Goal: Information Seeking & Learning: Learn about a topic

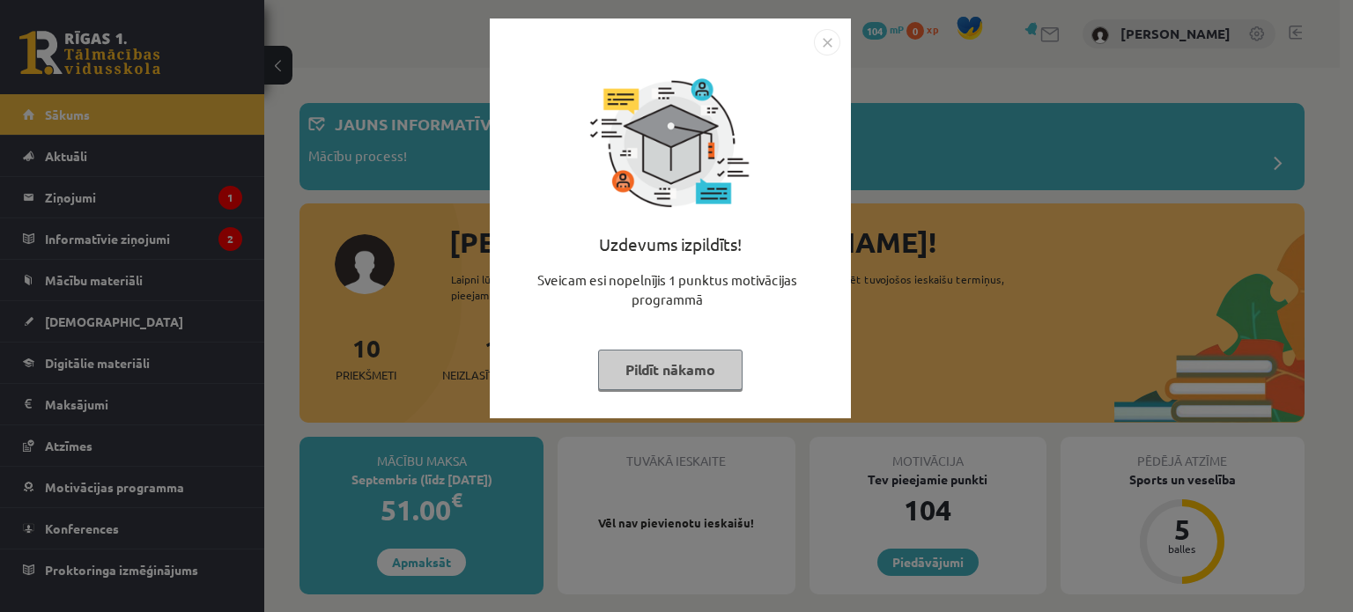
click at [673, 373] on button "Pildīt nākamo" at bounding box center [670, 370] width 144 height 41
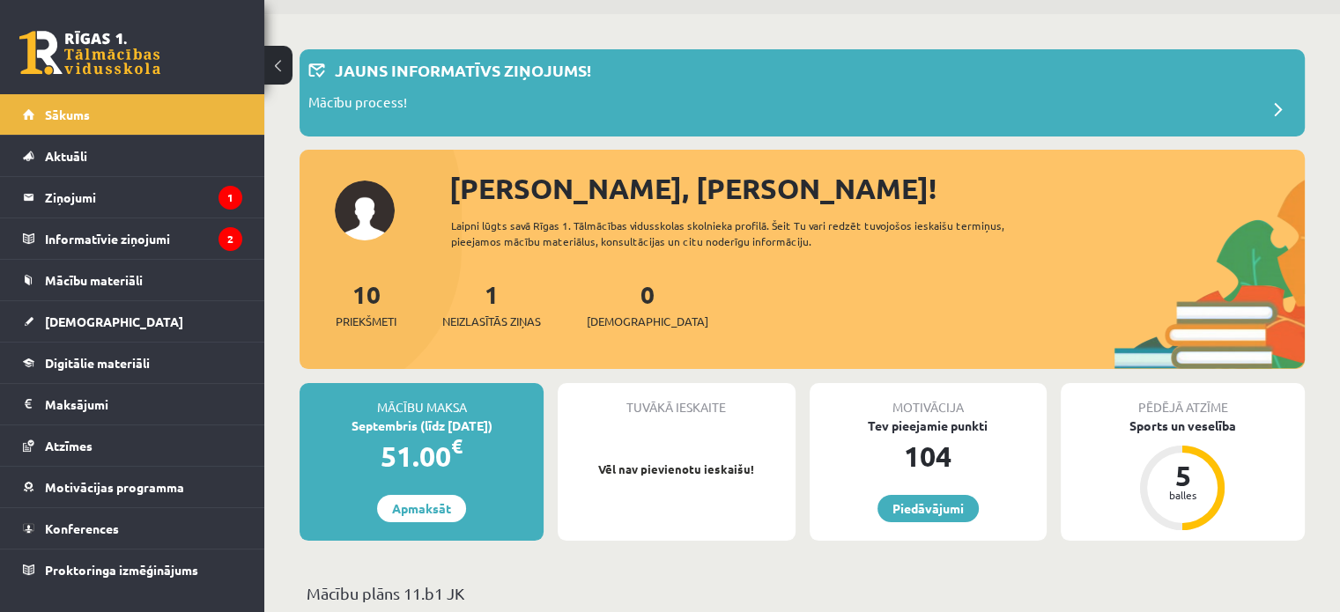
scroll to position [88, 0]
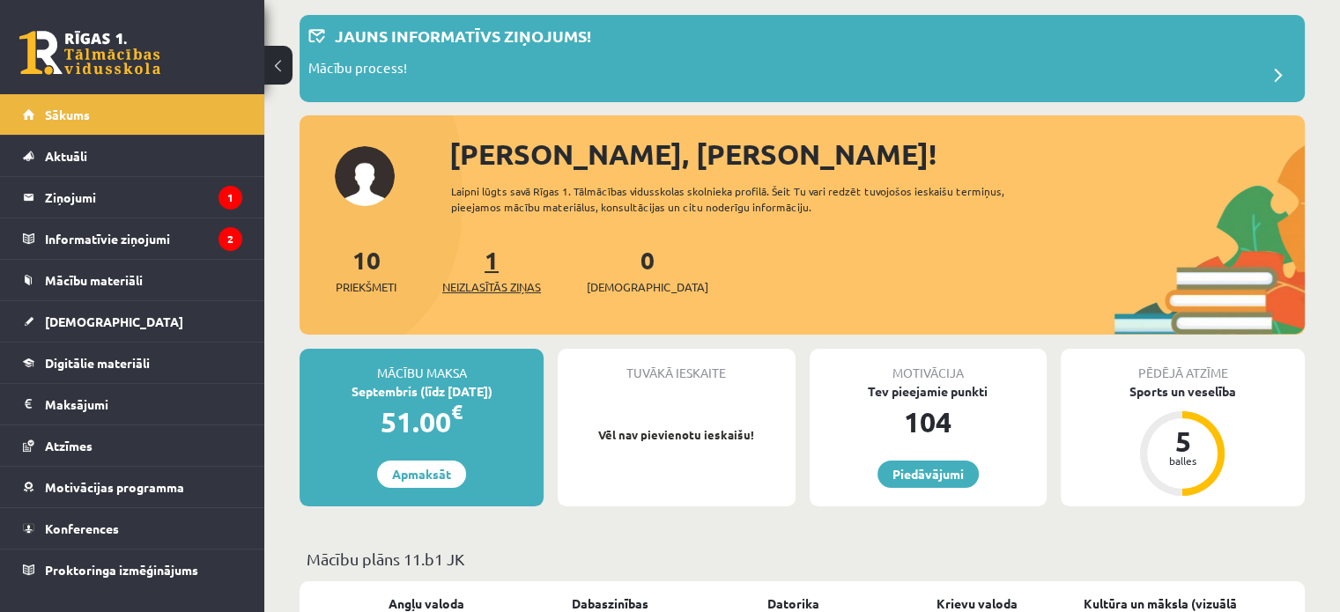
click at [497, 255] on link "1 Neizlasītās ziņas" at bounding box center [491, 270] width 99 height 52
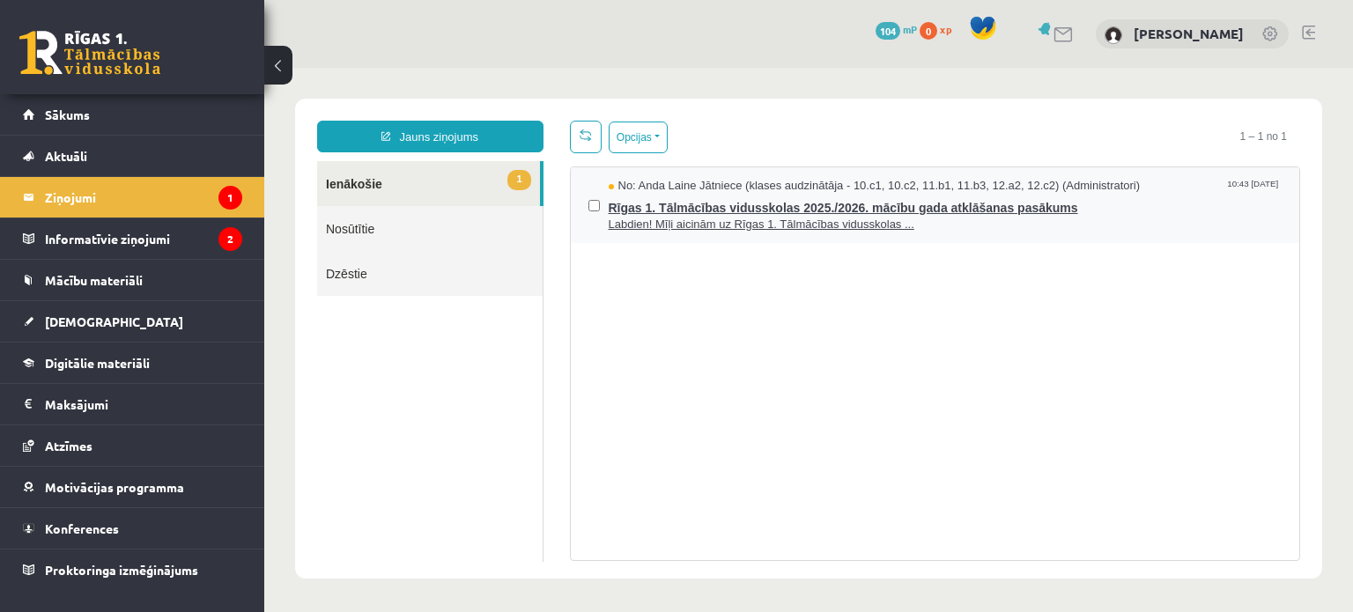
click at [704, 211] on span "Rīgas 1. Tālmācības vidusskolas 2025./2026. mācību gada atklāšanas pasākums" at bounding box center [946, 206] width 674 height 22
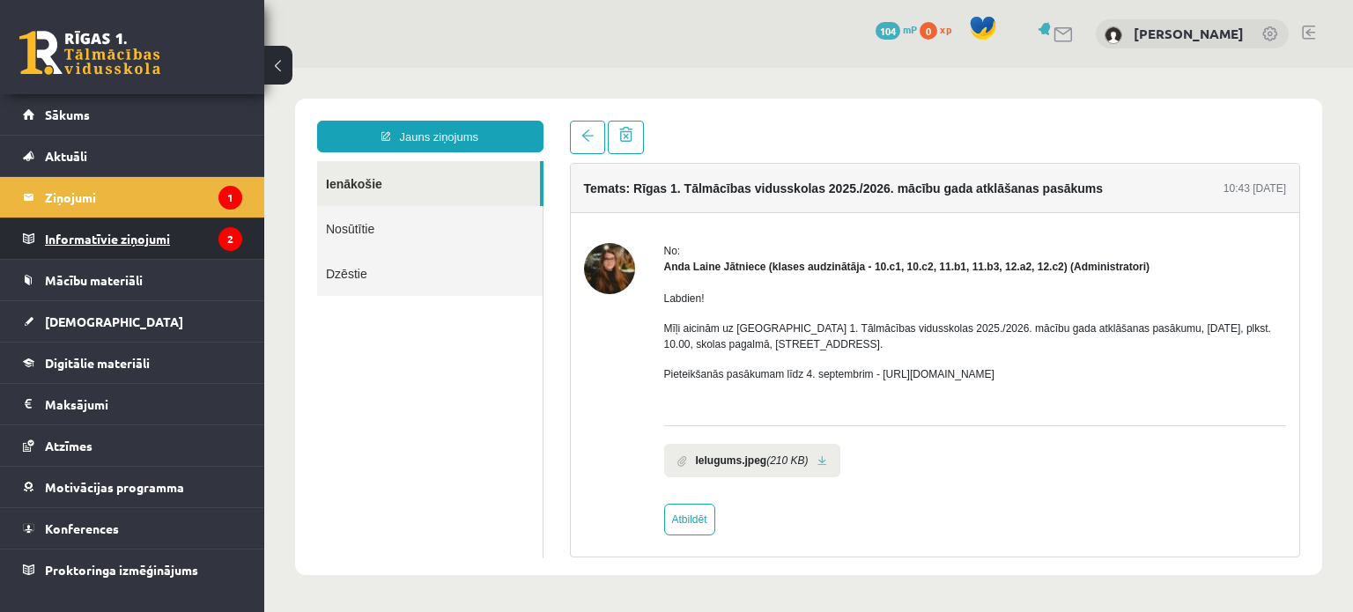
click at [55, 231] on legend "Informatīvie ziņojumi 2" at bounding box center [143, 238] width 197 height 41
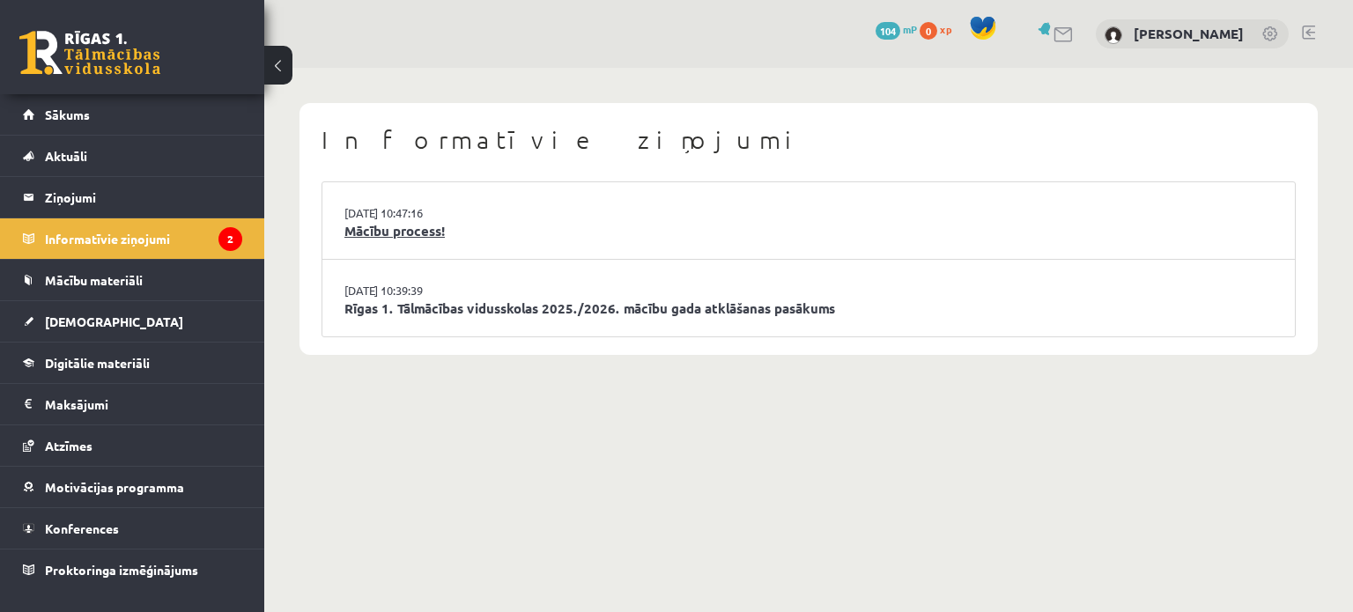
click at [381, 227] on link "Mācību process!" at bounding box center [808, 231] width 928 height 20
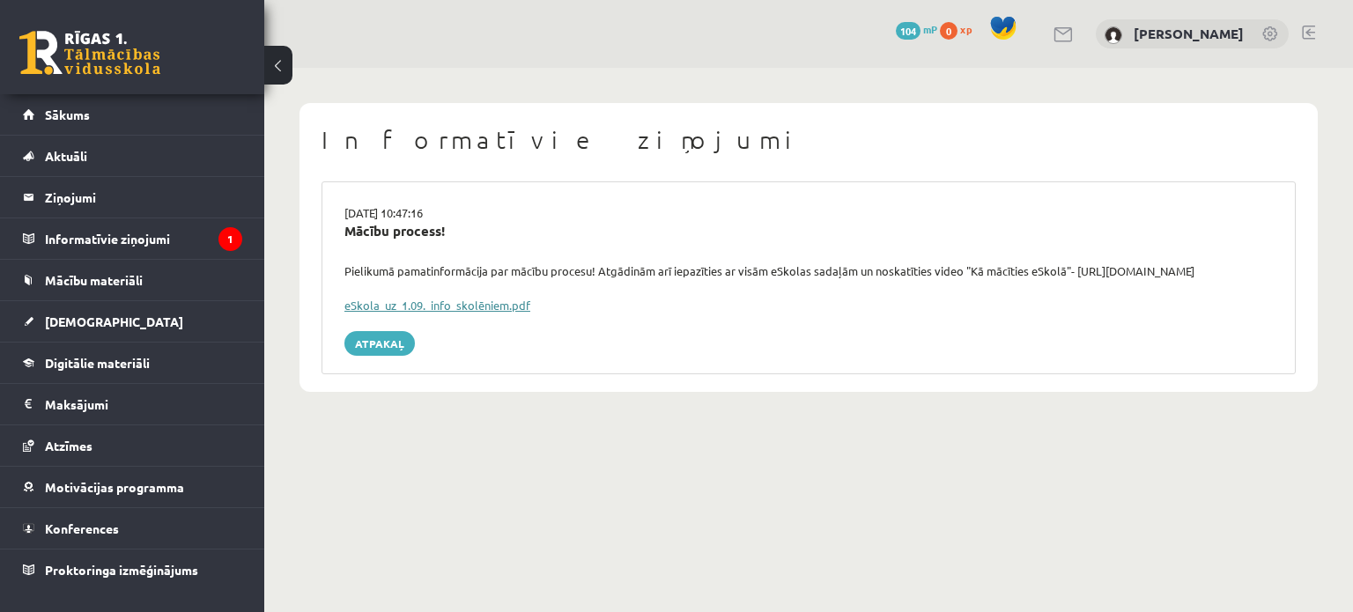
click at [441, 300] on link "eSkola_uz_1.09._info_skolēniem.pdf" at bounding box center [437, 305] width 186 height 15
click at [72, 108] on span "Sākums" at bounding box center [67, 115] width 45 height 16
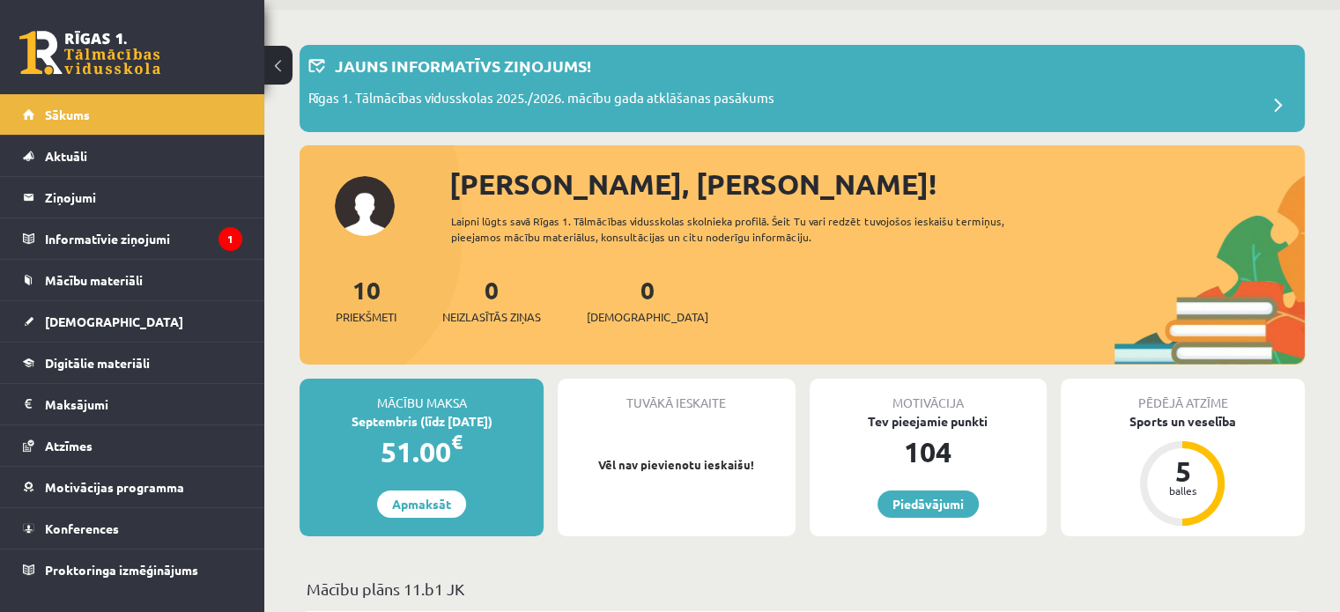
scroll to position [88, 0]
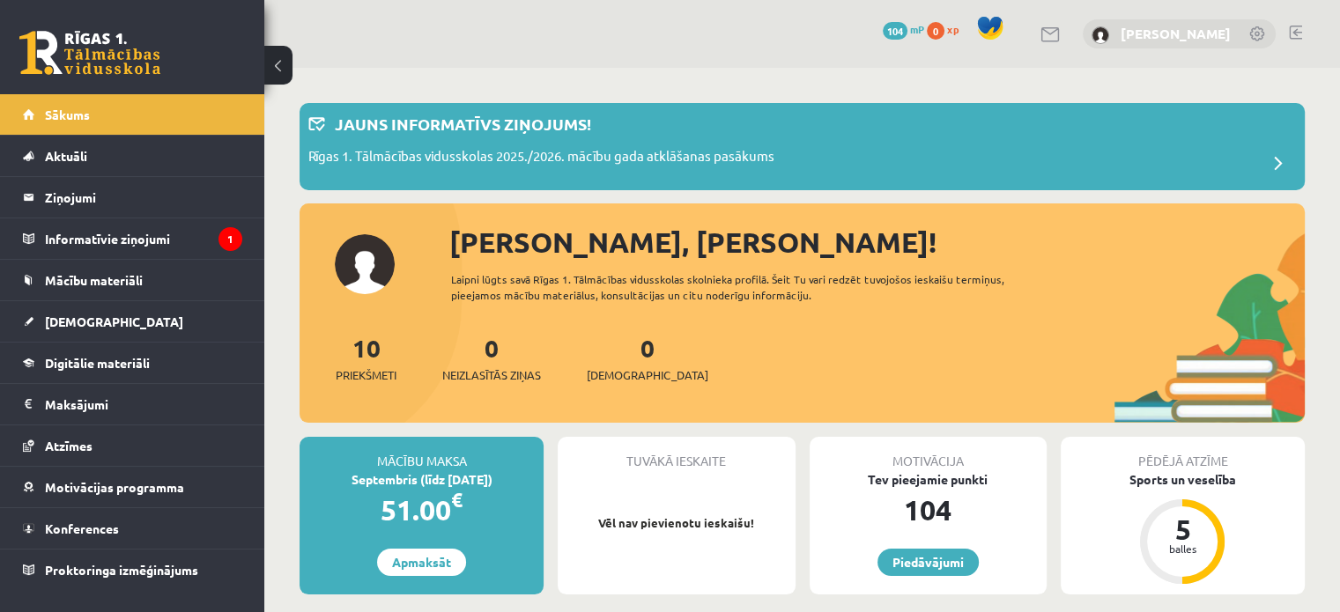
click at [1207, 31] on link "[PERSON_NAME]" at bounding box center [1175, 34] width 110 height 18
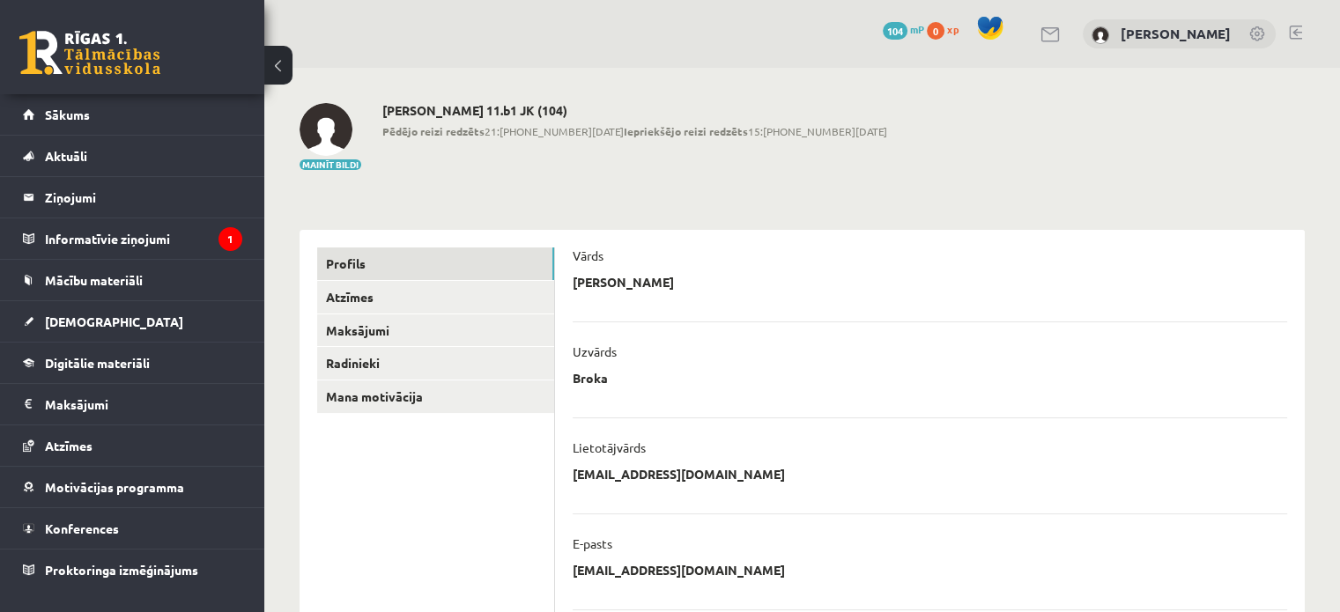
click at [1294, 28] on link at bounding box center [1295, 33] width 13 height 14
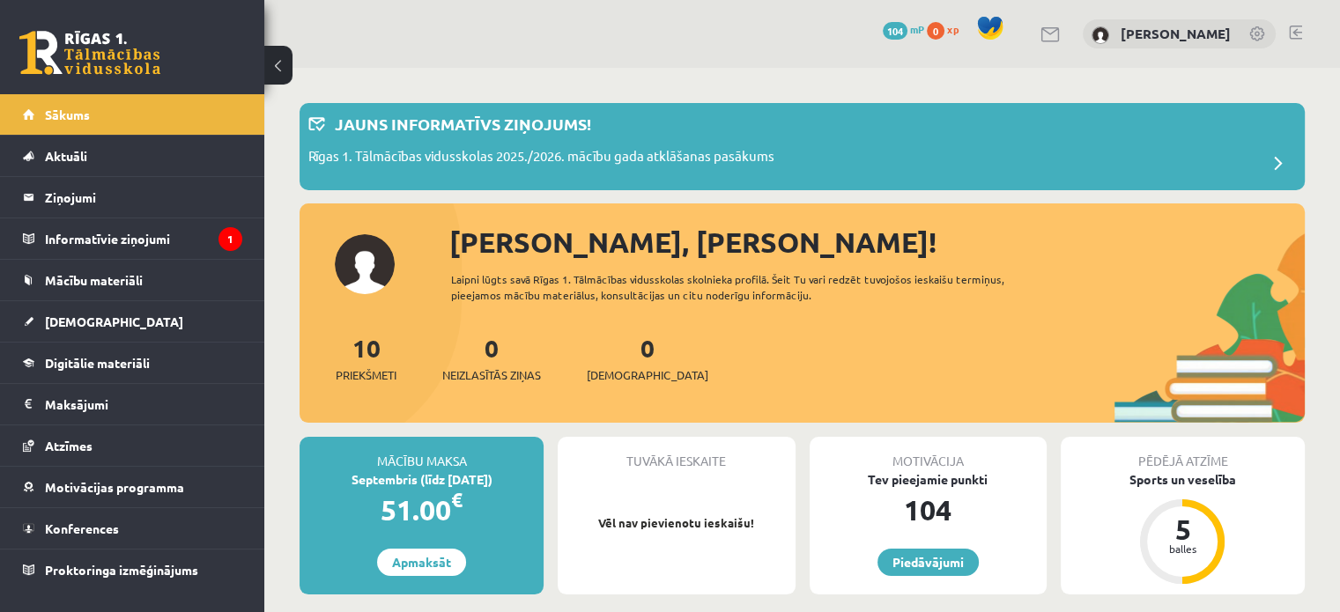
click at [1295, 31] on link at bounding box center [1295, 33] width 13 height 14
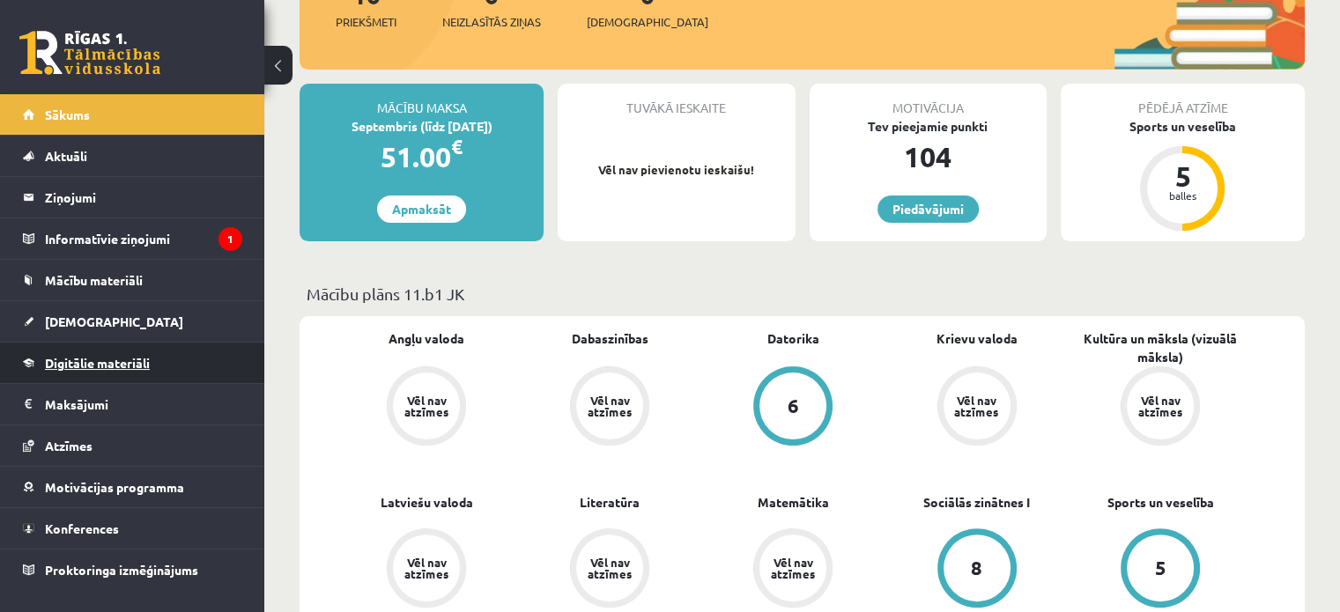
scroll to position [440, 0]
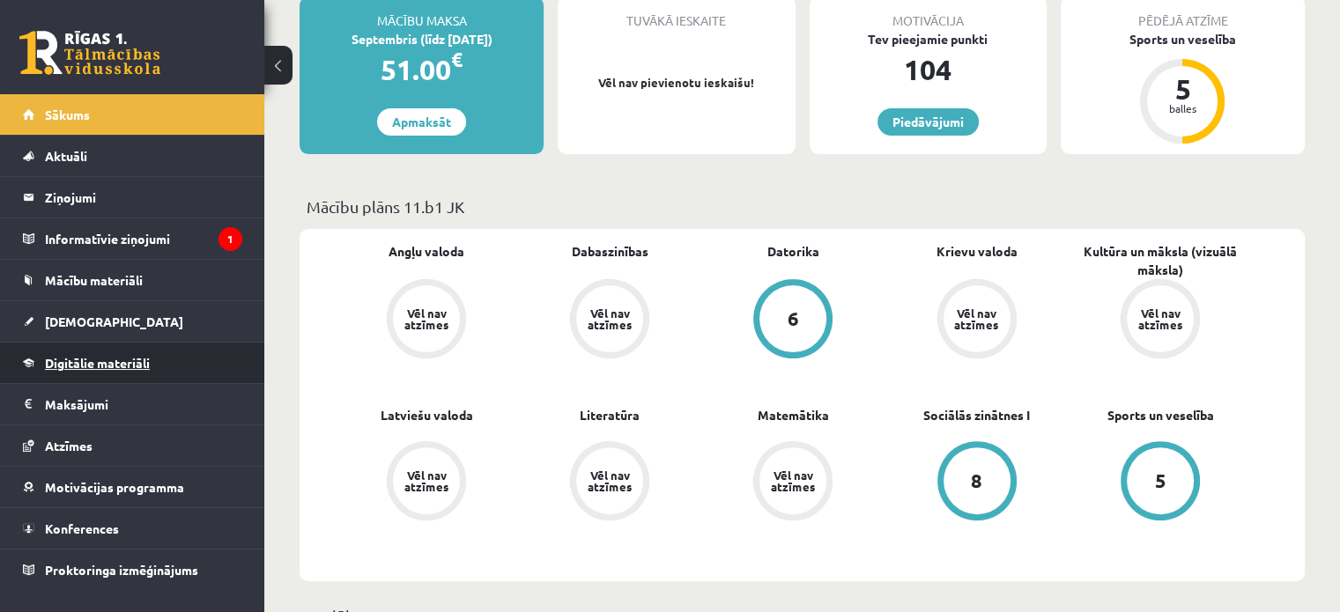
click at [117, 363] on span "Digitālie materiāli" at bounding box center [97, 363] width 105 height 16
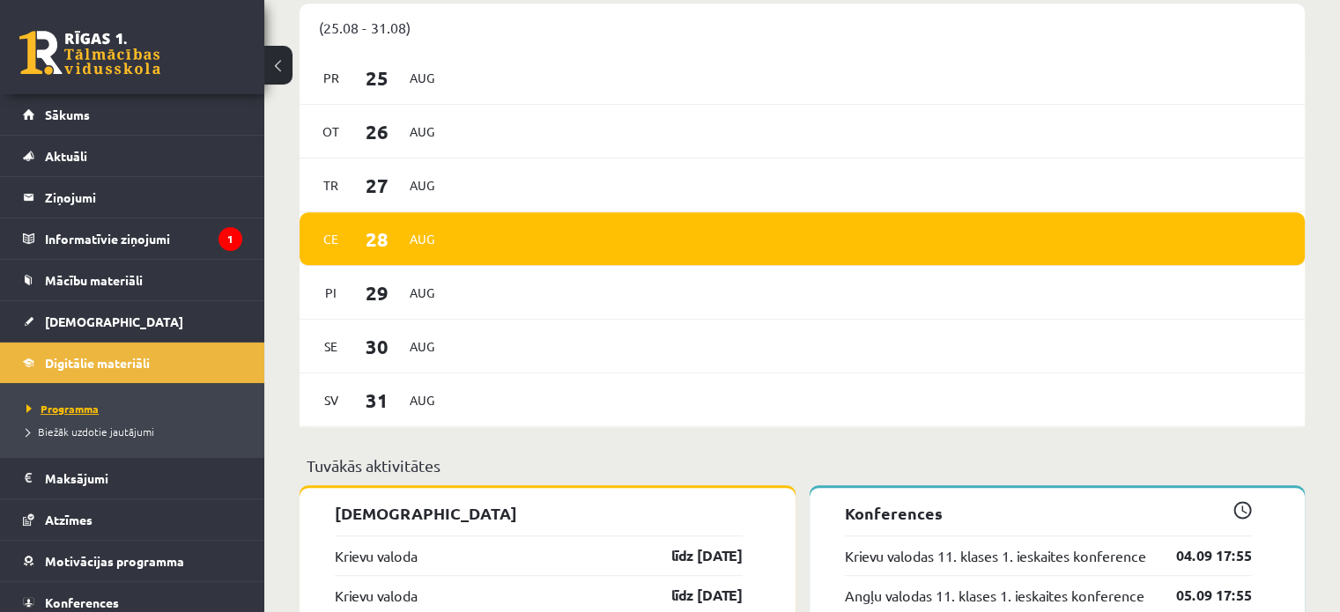
scroll to position [1086, 0]
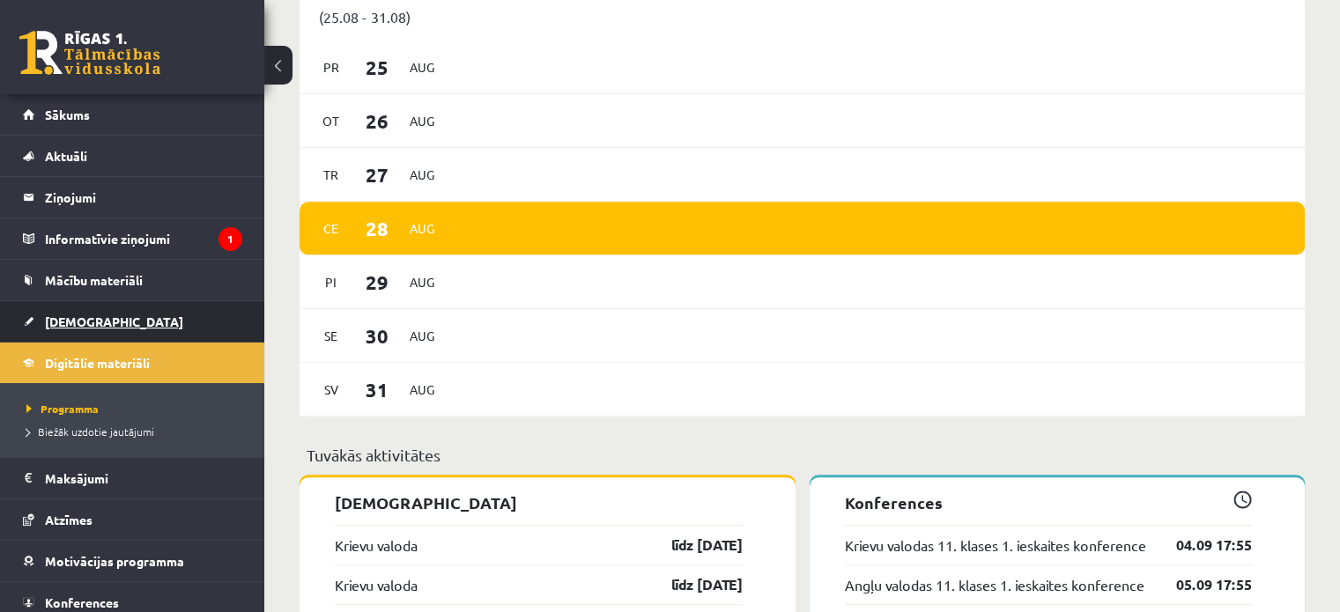
click at [88, 323] on span "[DEMOGRAPHIC_DATA]" at bounding box center [114, 322] width 138 height 16
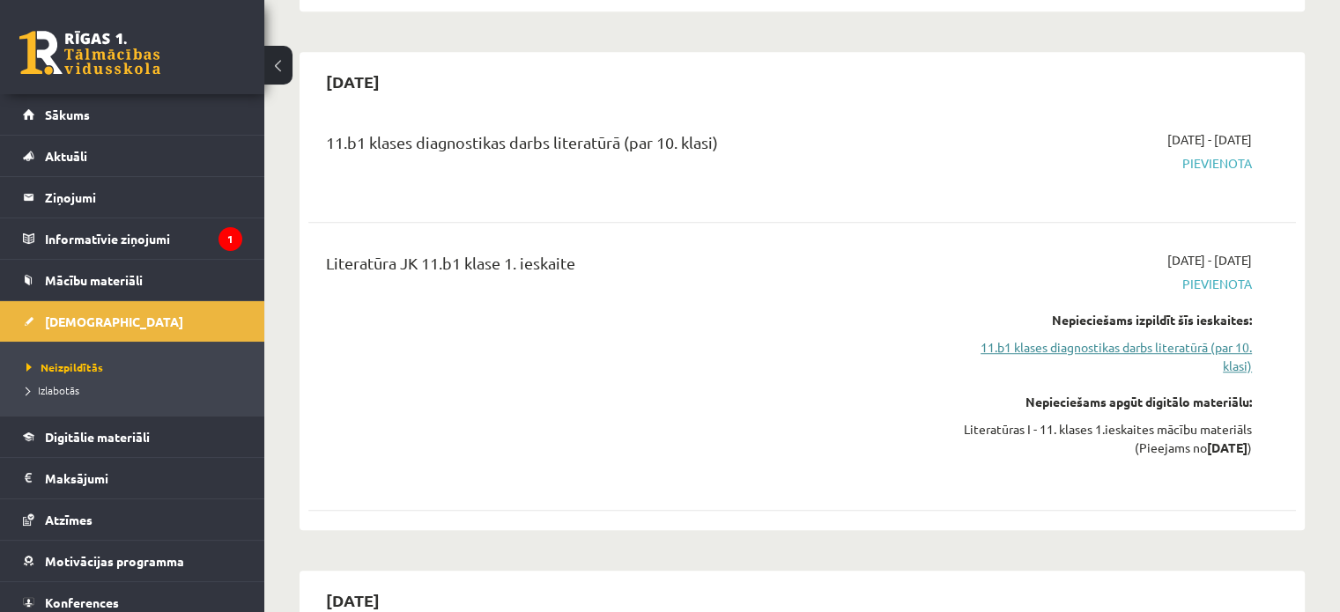
click at [1161, 349] on link "11.b1 klases diagnostikas darbs literatūrā (par 10. klasi)" at bounding box center [1106, 356] width 291 height 37
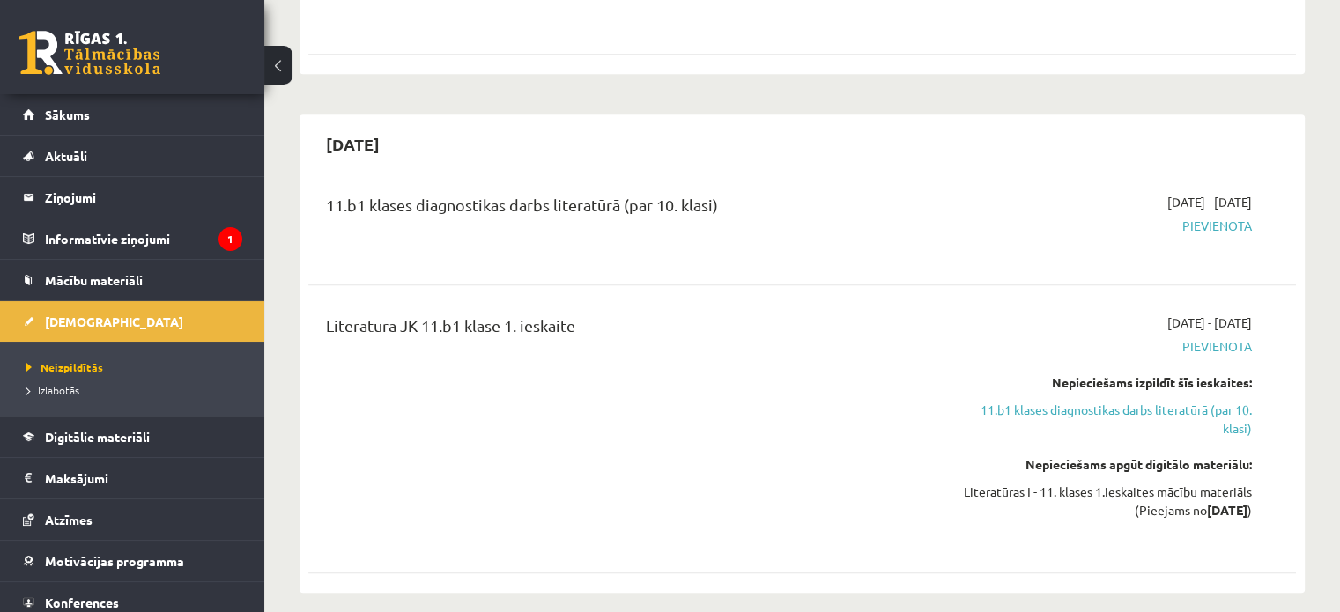
scroll to position [1022, 0]
click at [1189, 412] on link "11.b1 klases diagnostikas darbs literatūrā (par 10. klasi)" at bounding box center [1106, 421] width 291 height 37
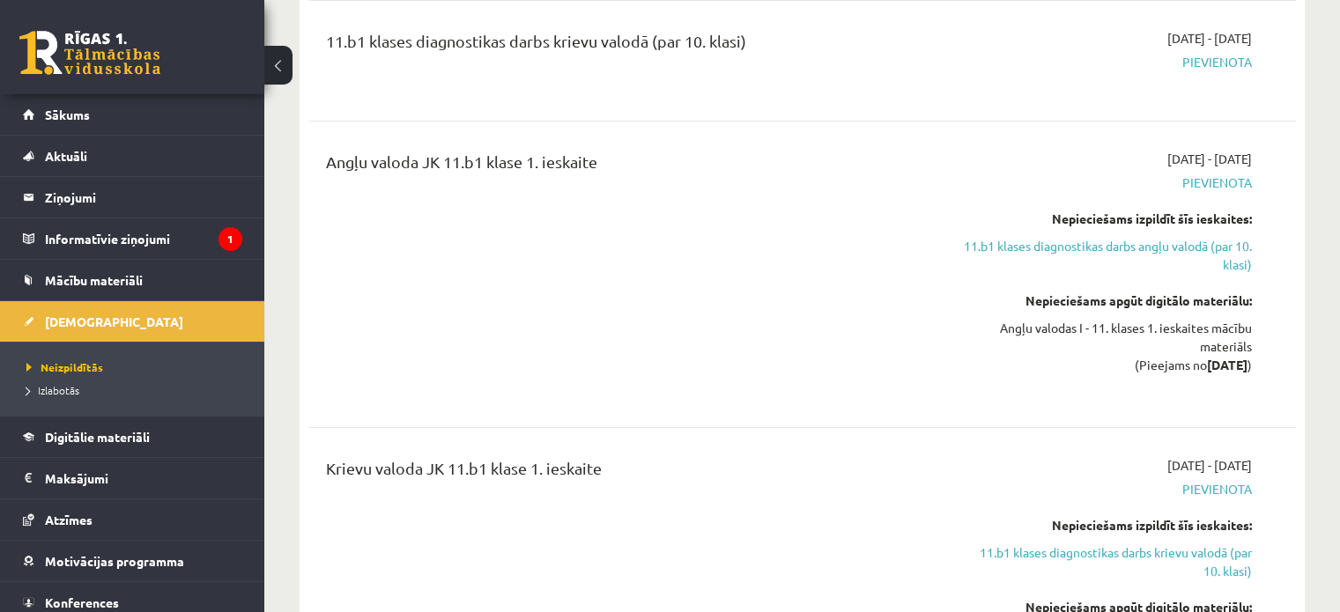
scroll to position [345, 0]
